Goal: Task Accomplishment & Management: Manage account settings

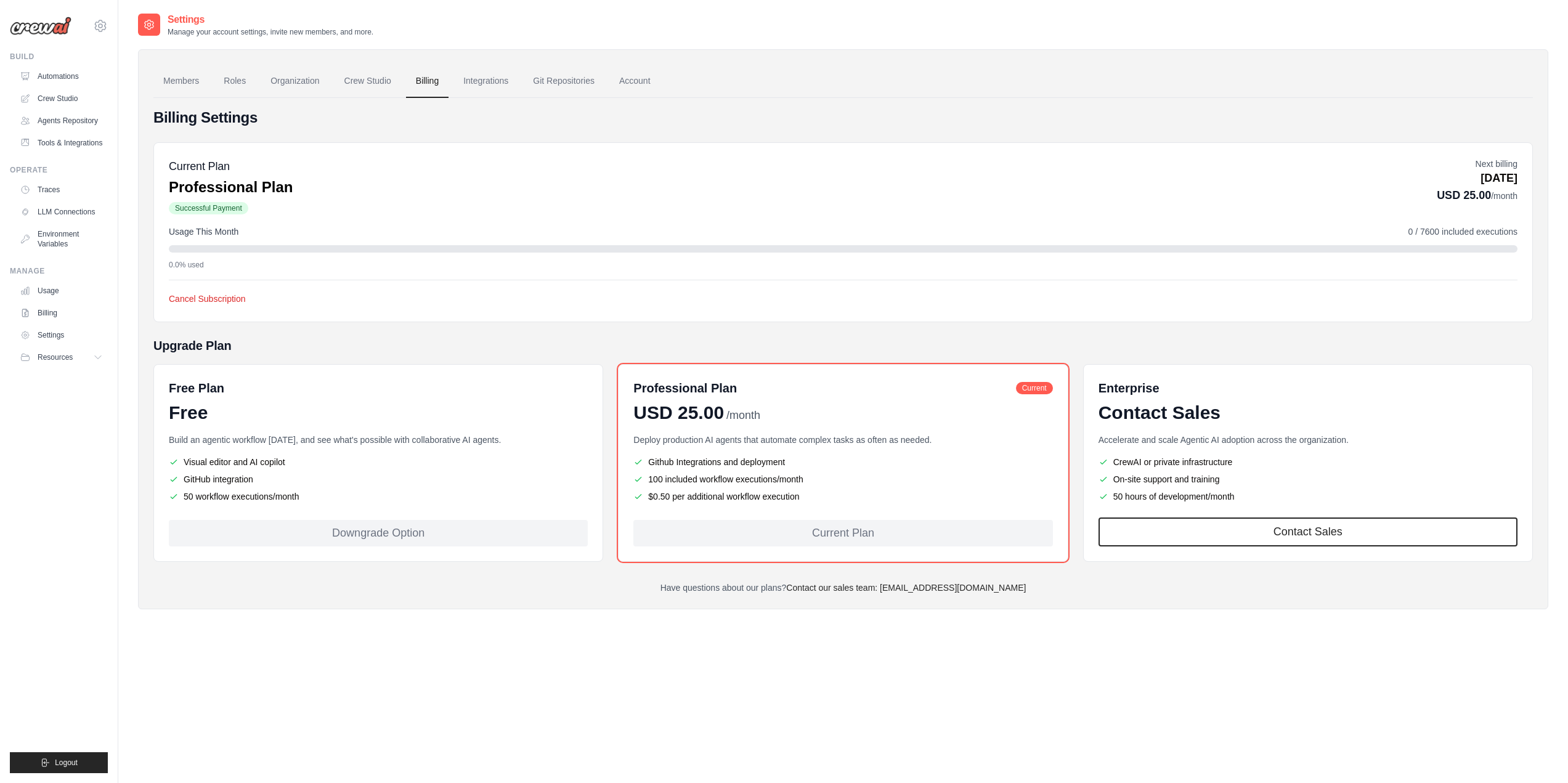
drag, startPoint x: 1546, startPoint y: 204, endPoint x: 1519, endPoint y: 194, distance: 28.8
click at [1545, 204] on div "Members Roles Organization Crew Studio Billing Integrations Git Repositories Ac…" at bounding box center [843, 329] width 1410 height 560
click at [1519, 193] on div "Current Plan Professional Plan Successful Payment Next billing [DATE] USD 25.00…" at bounding box center [842, 232] width 1379 height 180
click at [1511, 161] on p "Next billing" at bounding box center [1477, 163] width 81 height 12
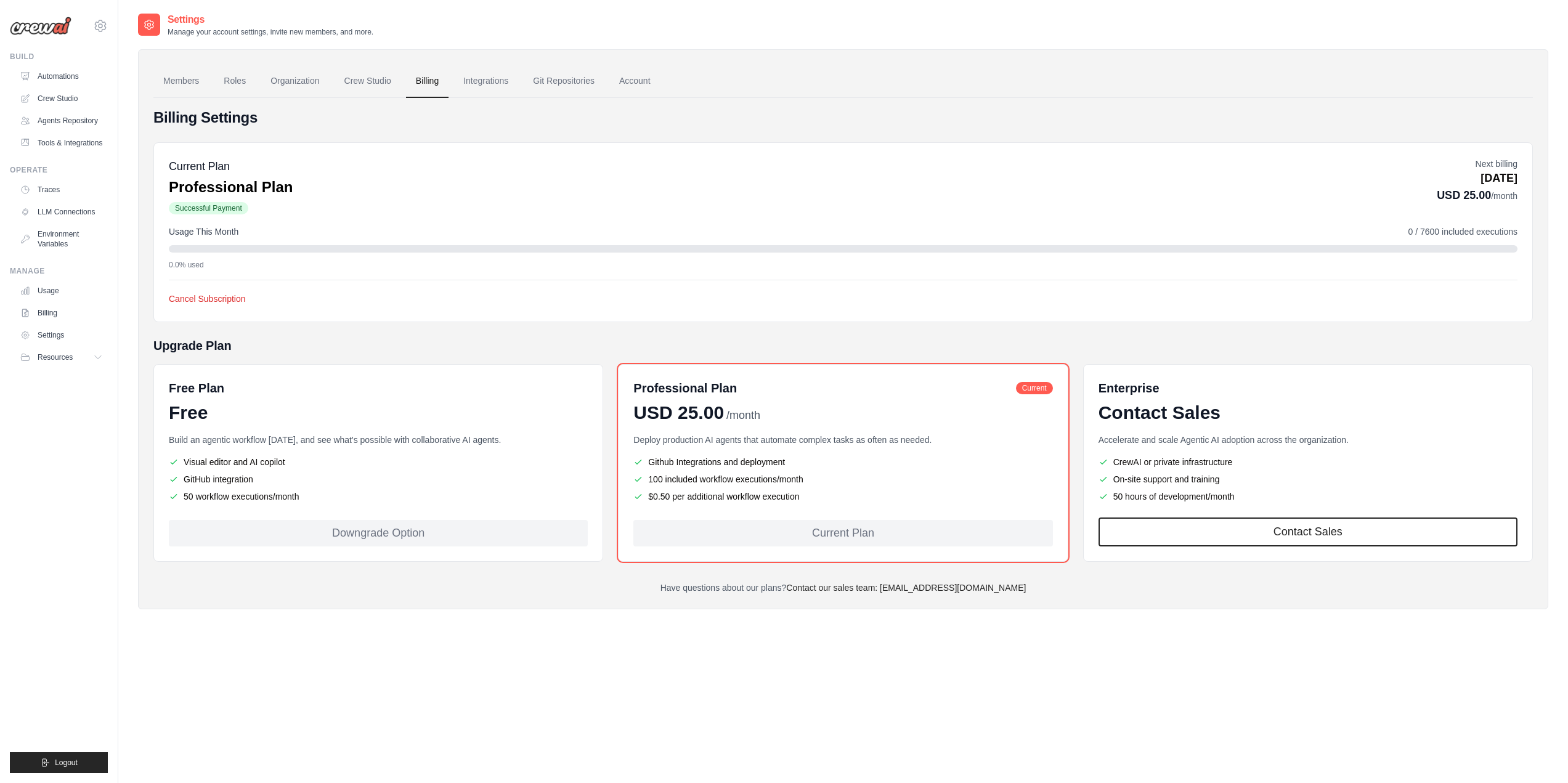
click at [1490, 236] on span "0 / 7600 included executions" at bounding box center [1463, 231] width 109 height 12
click at [192, 244] on div "Usage This Month 0 / 7600 included executions 0.0% used" at bounding box center [842, 248] width 1348 height 44
click at [204, 202] on span "Successful Payment" at bounding box center [208, 207] width 80 height 12
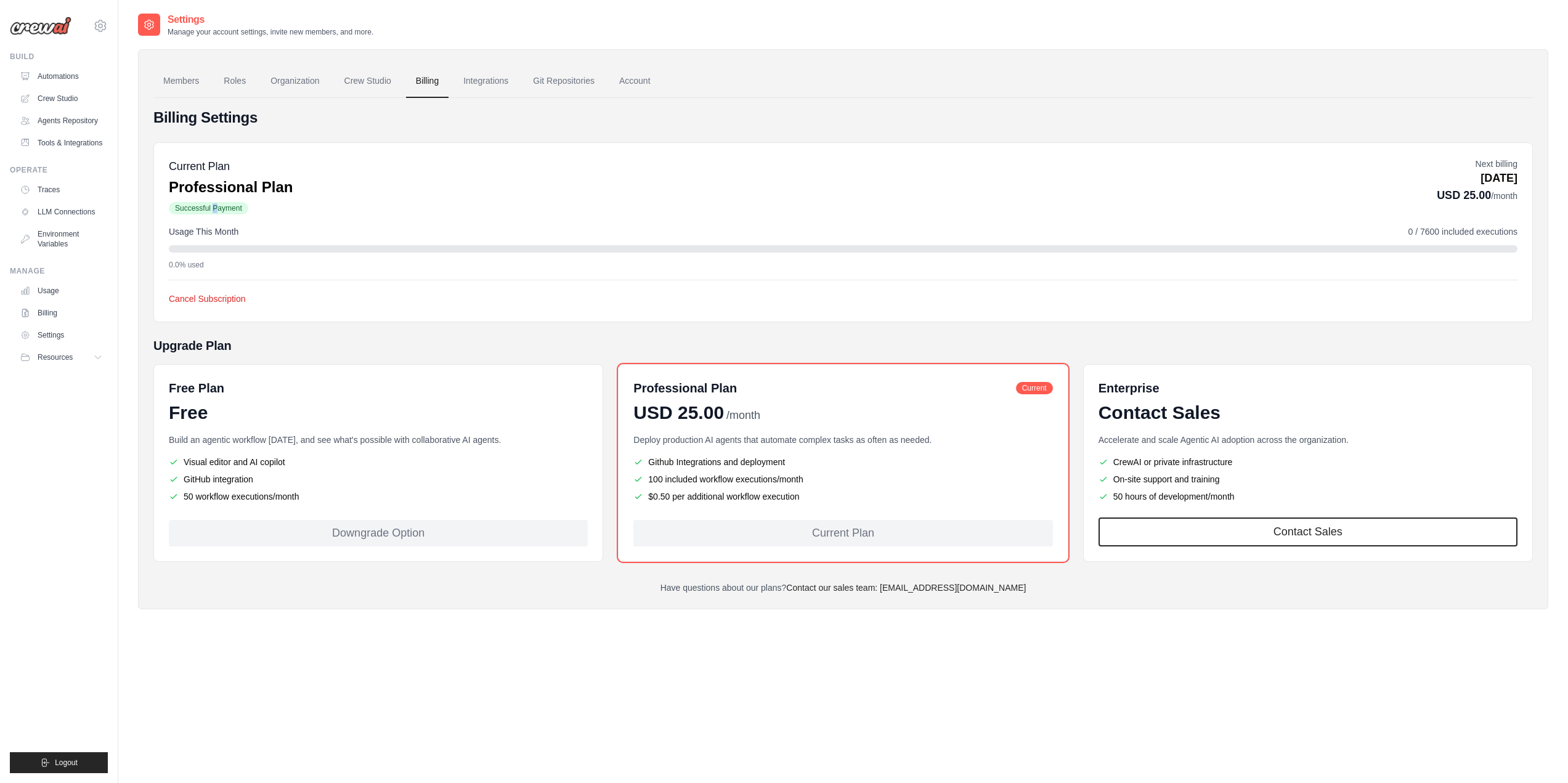
click at [204, 202] on span "Successful Payment" at bounding box center [208, 207] width 80 height 12
click at [345, 162] on div "Current Plan Professional Plan Successful Payment Next billing [DATE] USD 25.00…" at bounding box center [842, 186] width 1348 height 58
click at [667, 76] on ul "Members Roles Organization Crew Studio Billing Integrations Git Repositories Ac…" at bounding box center [842, 82] width 1379 height 33
click at [56, 311] on link "Billing" at bounding box center [62, 314] width 93 height 20
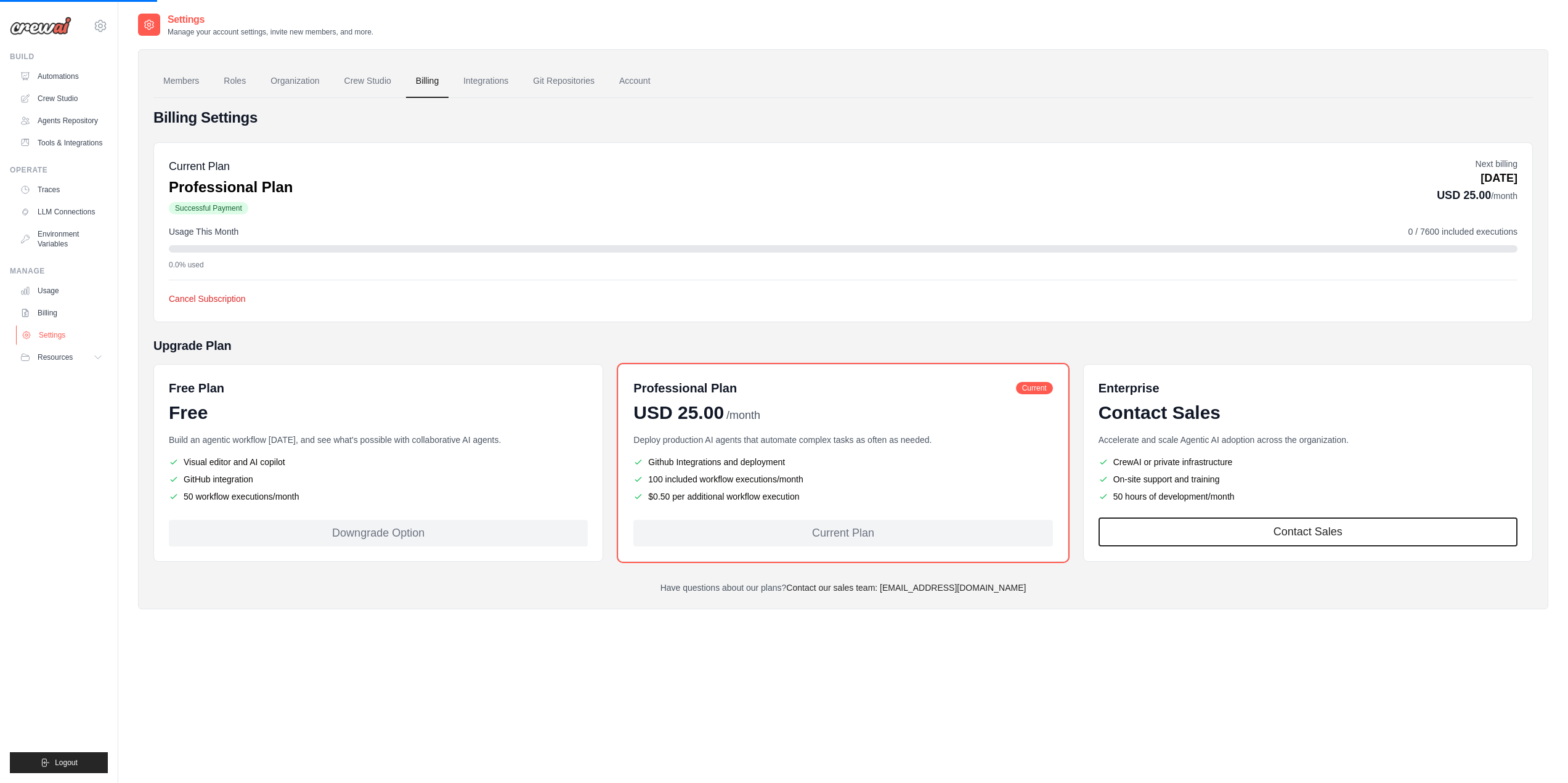
click at [49, 336] on link "Settings" at bounding box center [62, 336] width 93 height 20
